Goal: Information Seeking & Learning: Learn about a topic

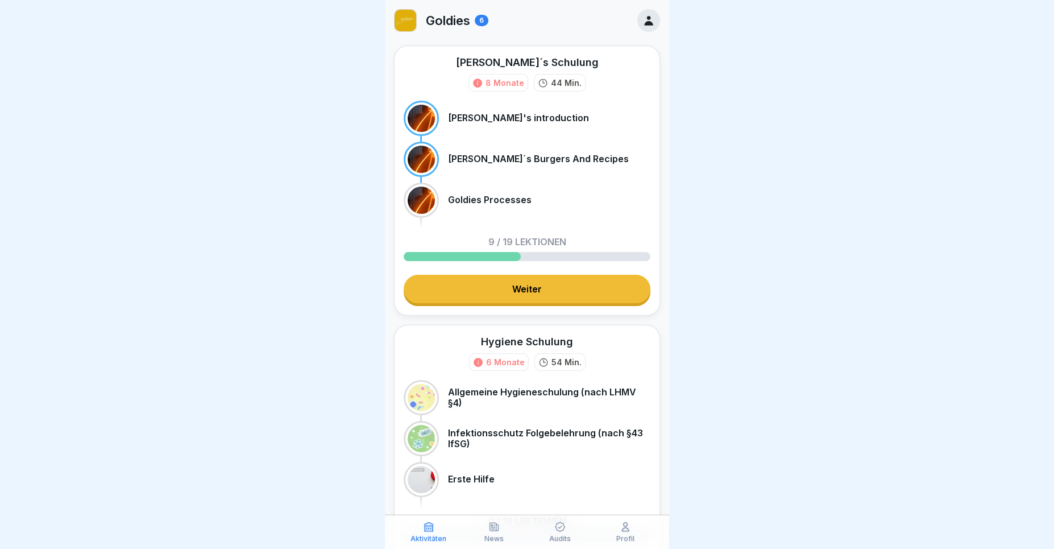
click at [491, 291] on link "Weiter" at bounding box center [527, 289] width 247 height 28
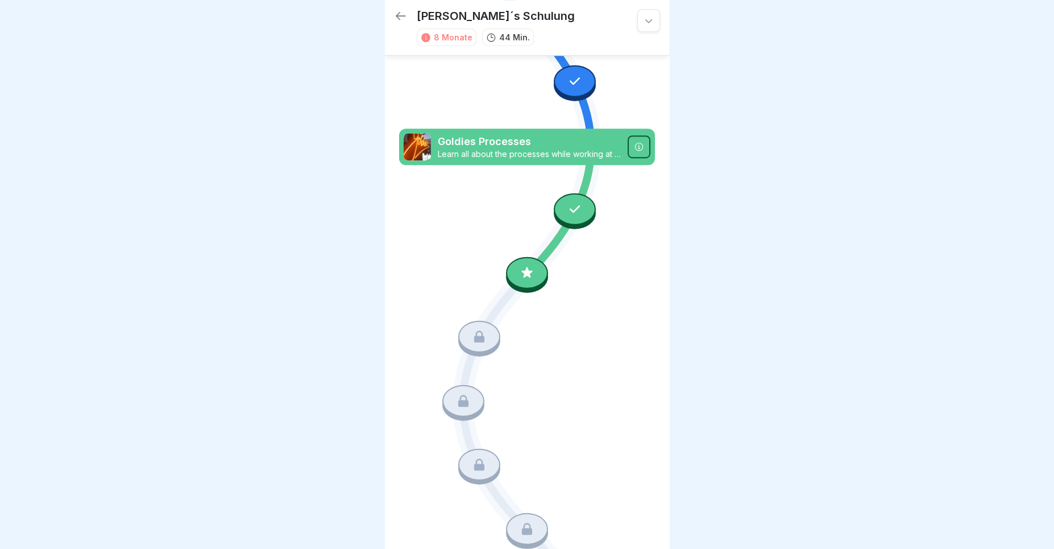
scroll to position [606, 0]
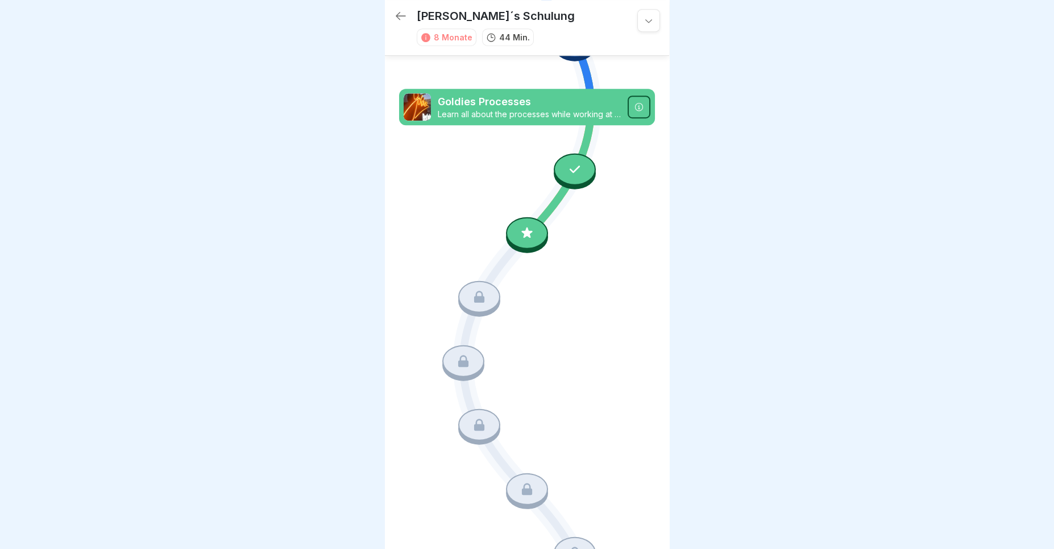
click at [531, 230] on icon at bounding box center [527, 233] width 15 height 15
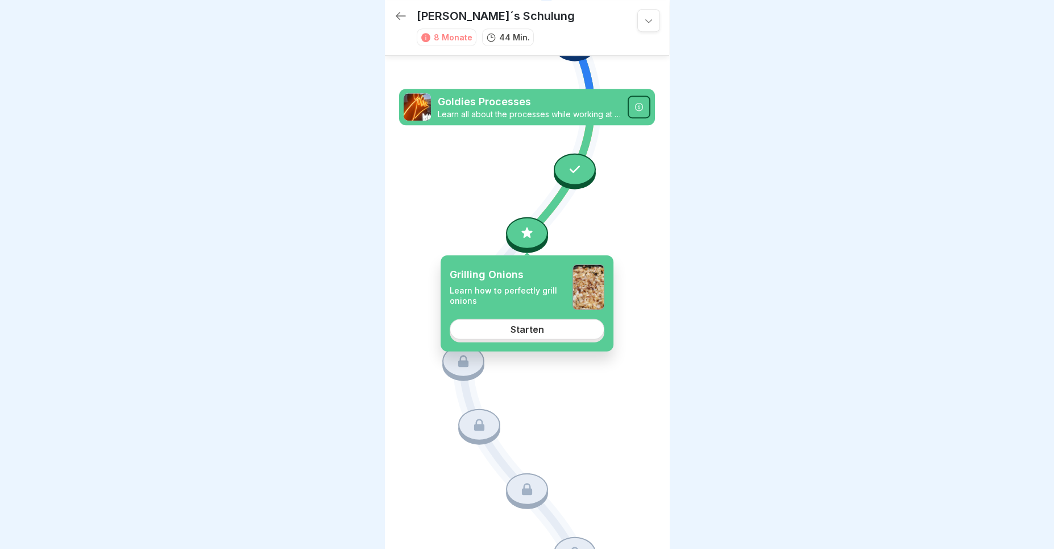
click at [539, 329] on div "Starten" at bounding box center [528, 329] width 34 height 10
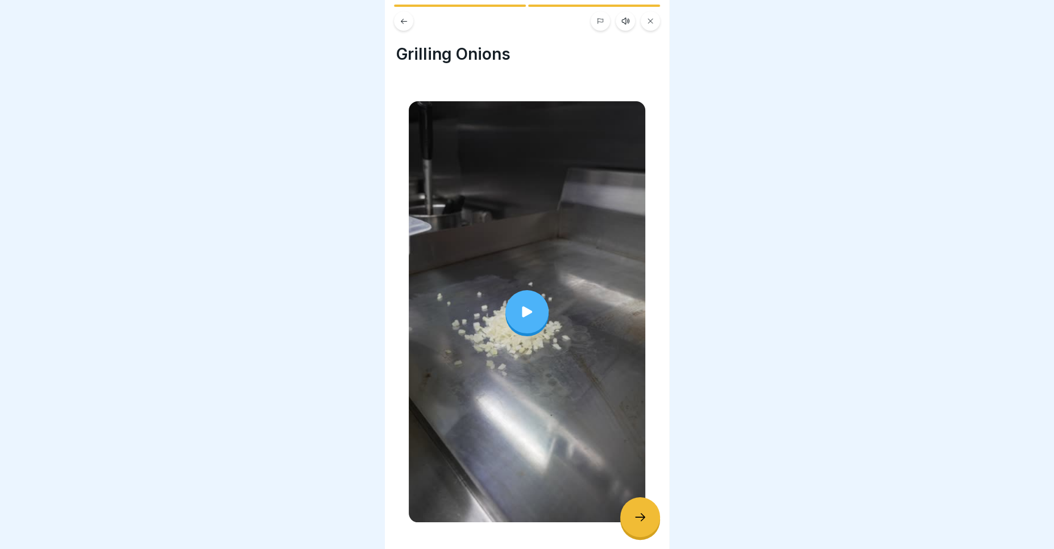
click at [407, 19] on icon at bounding box center [404, 21] width 9 height 9
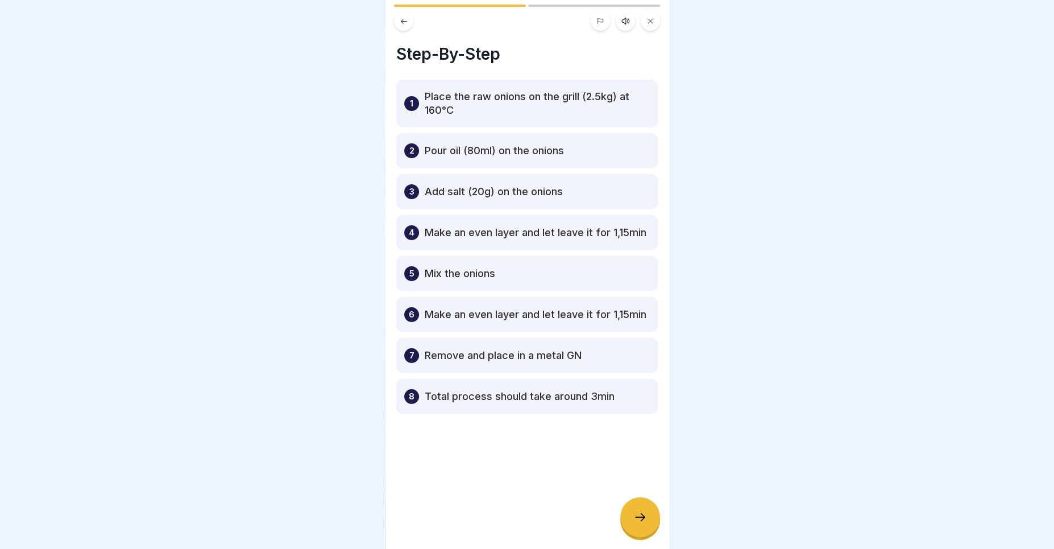
click at [624, 24] on icon at bounding box center [625, 20] width 9 height 9
click at [445, 521] on icon at bounding box center [442, 520] width 11 height 13
click at [637, 506] on div at bounding box center [640, 517] width 40 height 40
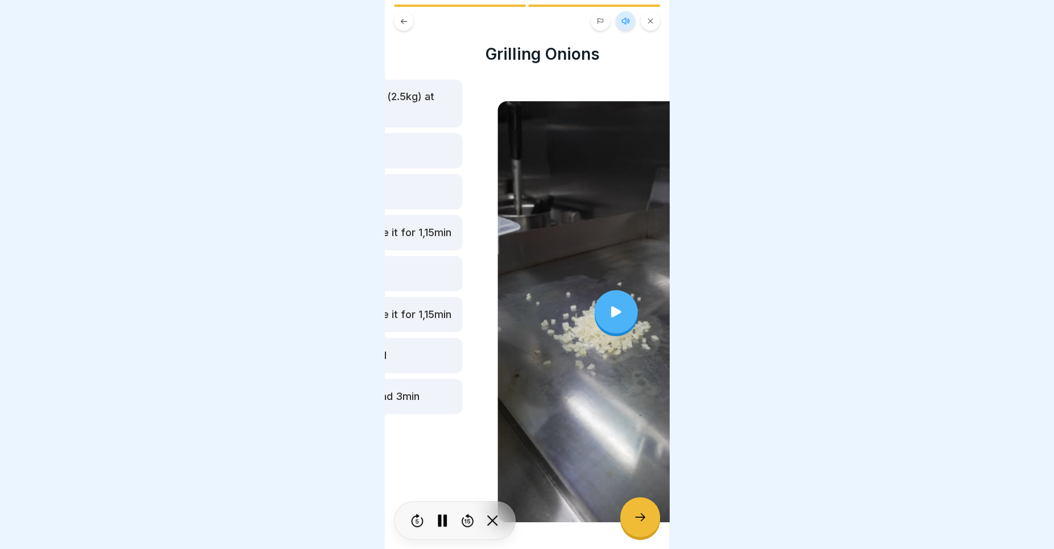
click at [638, 483] on div at bounding box center [616, 311] width 237 height 421
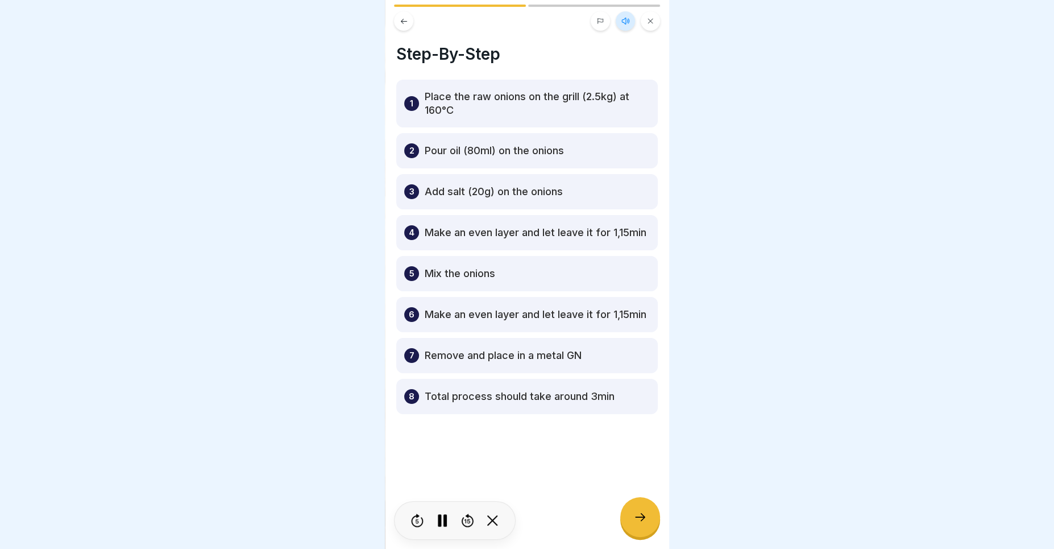
click at [444, 524] on rect at bounding box center [445, 520] width 3 height 13
click at [408, 21] on button at bounding box center [403, 20] width 19 height 19
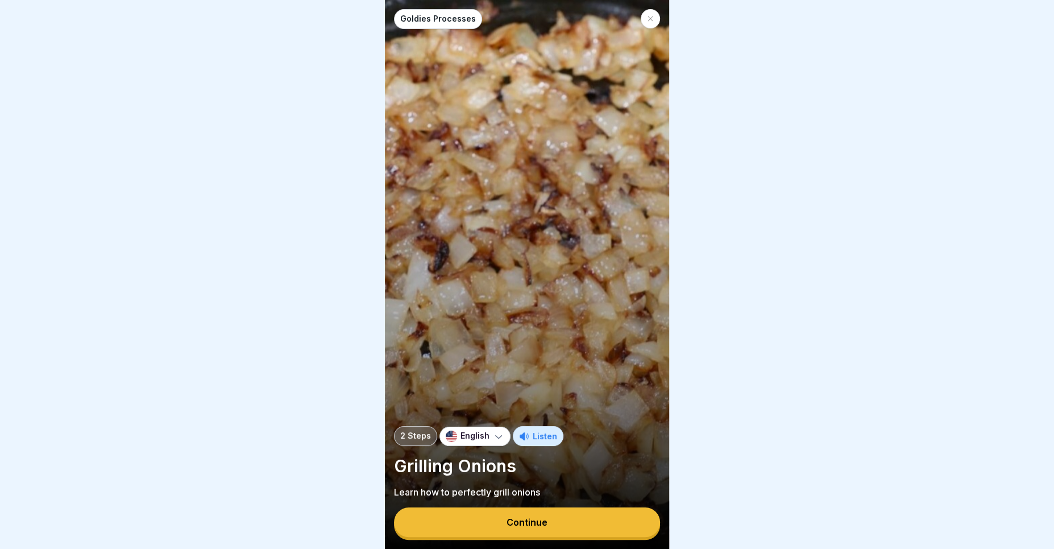
click at [652, 16] on icon at bounding box center [650, 18] width 7 height 7
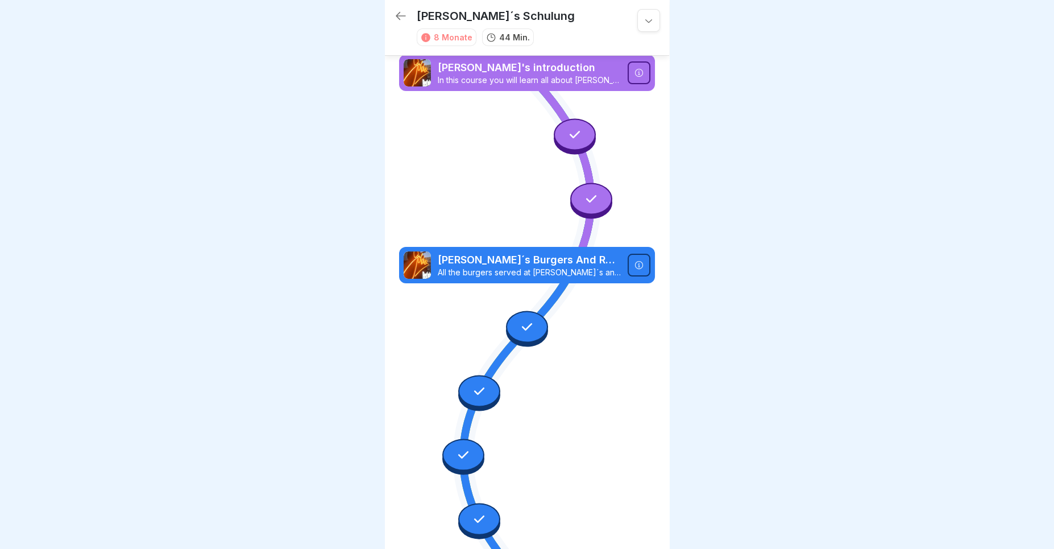
click at [399, 19] on icon at bounding box center [401, 16] width 14 height 14
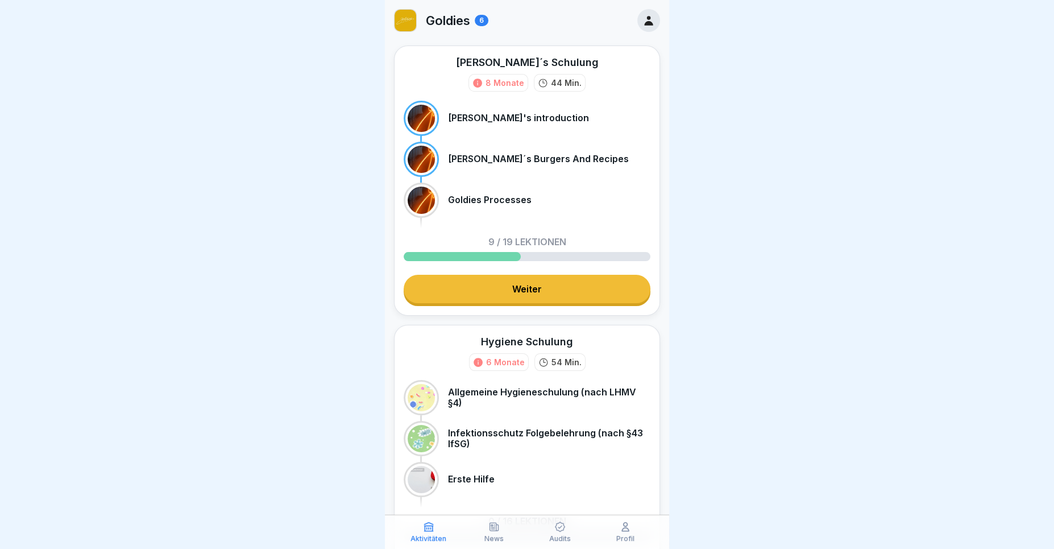
click at [523, 296] on link "Weiter" at bounding box center [527, 289] width 247 height 28
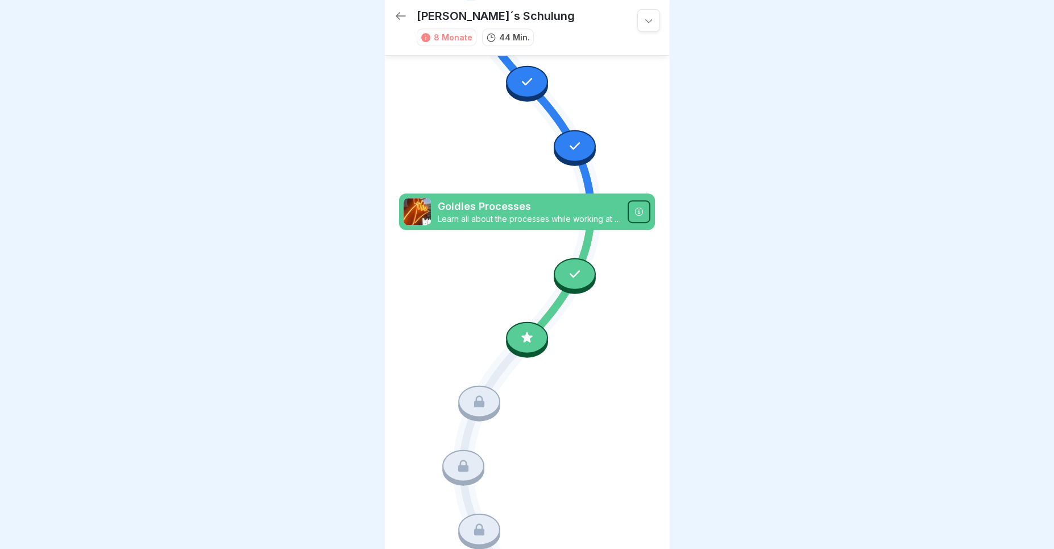
scroll to position [566, 0]
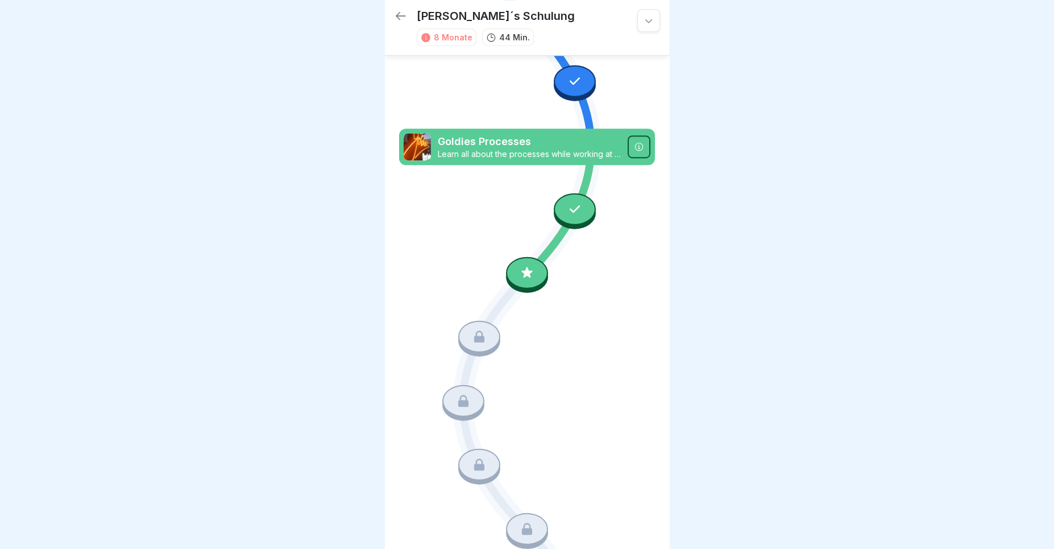
click at [402, 14] on icon at bounding box center [401, 16] width 14 height 14
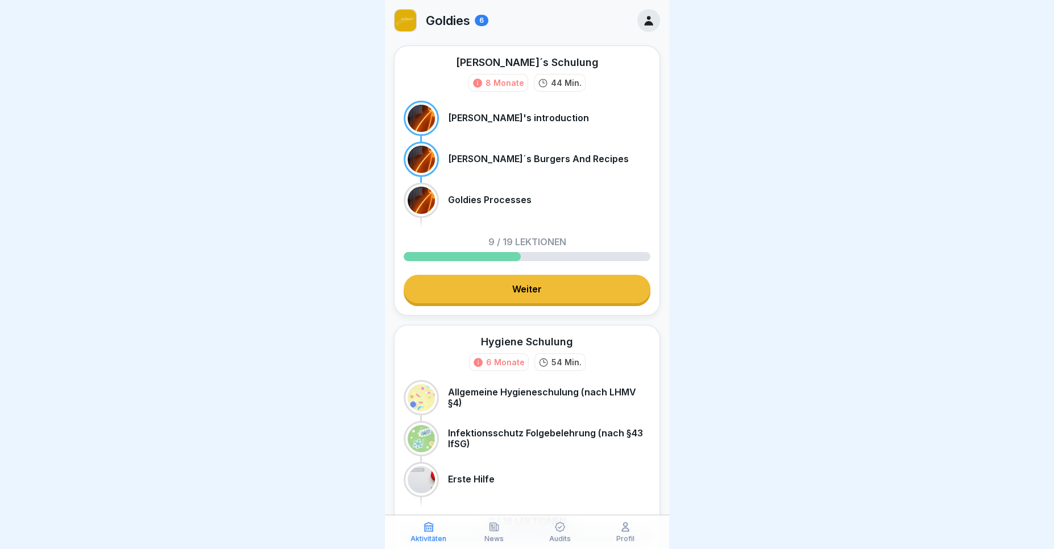
click at [521, 284] on link "Weiter" at bounding box center [527, 289] width 247 height 28
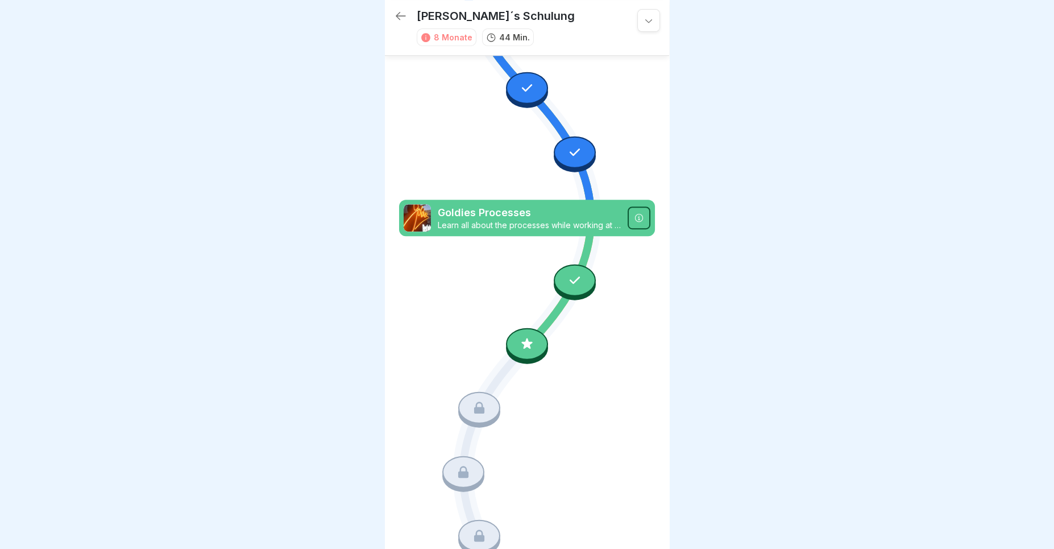
scroll to position [566, 0]
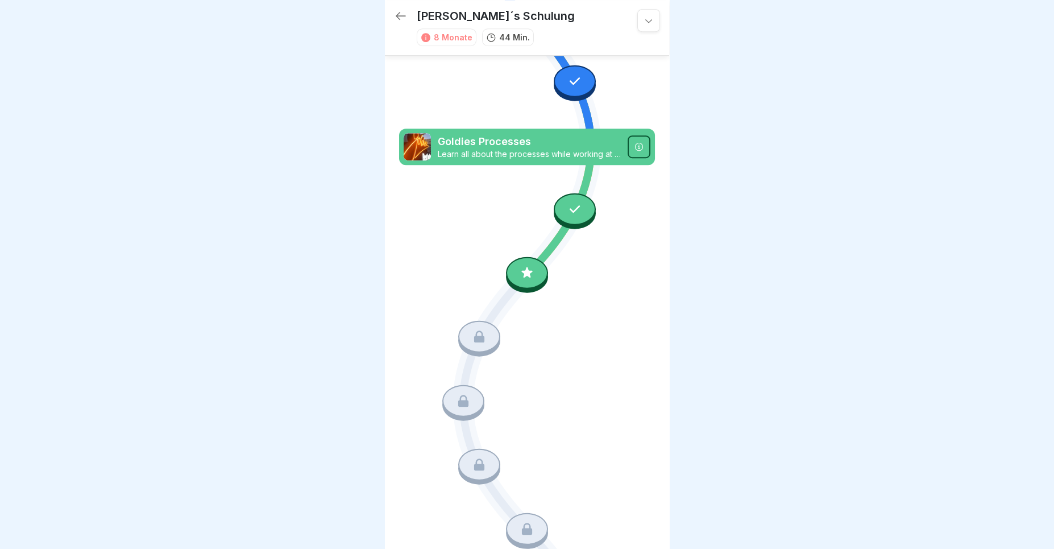
click at [524, 279] on icon at bounding box center [527, 273] width 15 height 15
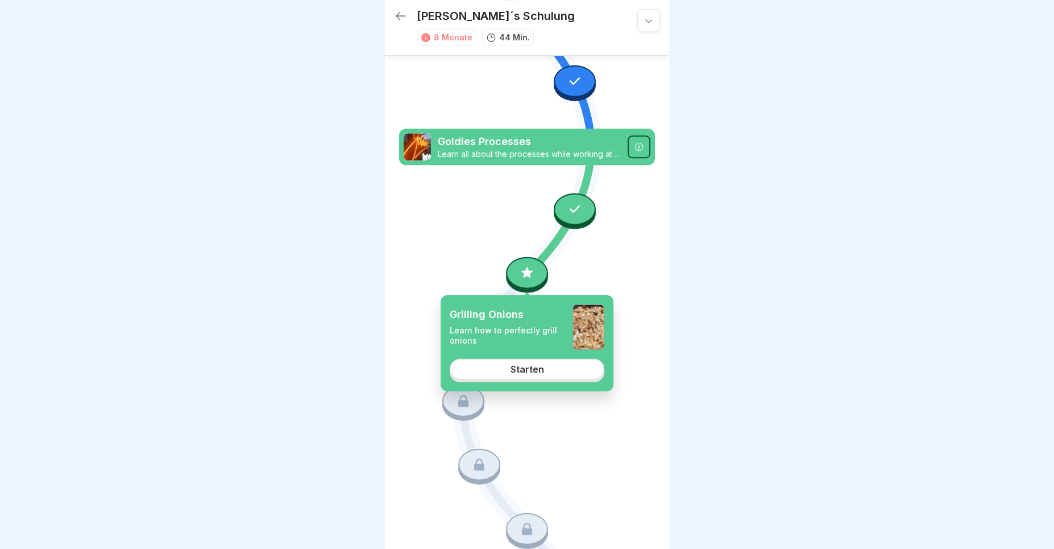
click at [551, 374] on link "Starten" at bounding box center [527, 369] width 155 height 20
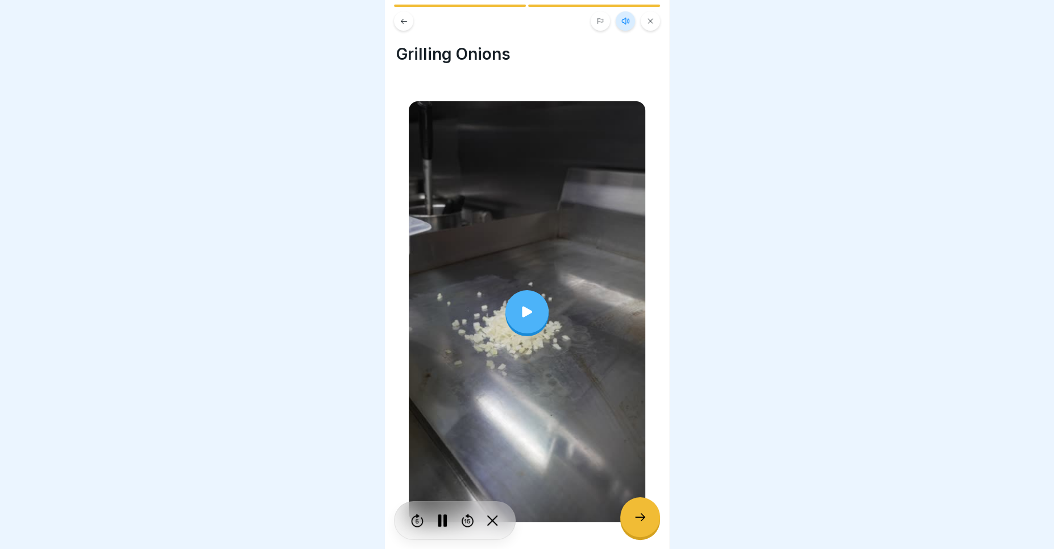
click at [400, 24] on icon at bounding box center [404, 21] width 9 height 9
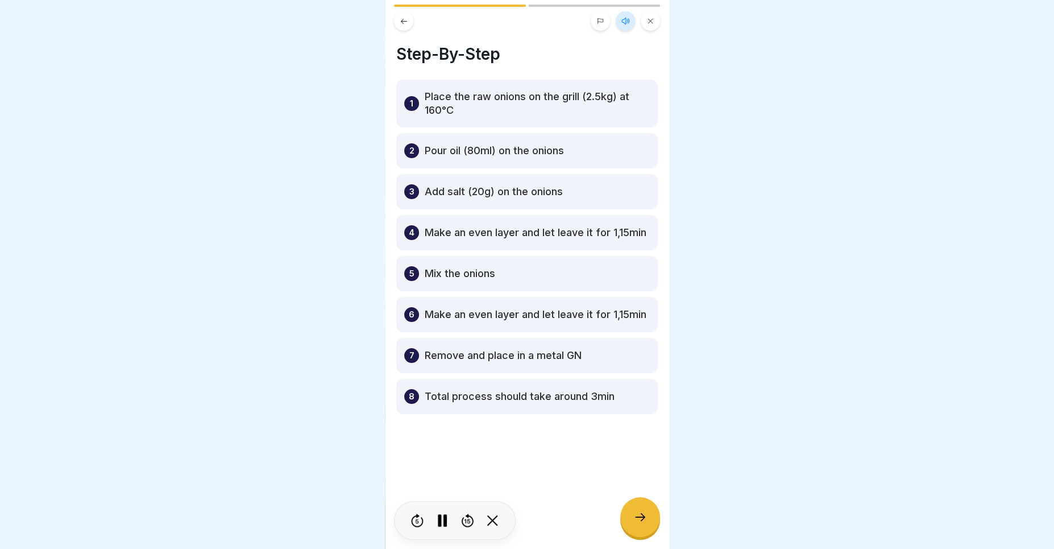
click at [441, 524] on icon at bounding box center [442, 520] width 9 height 13
